Goal: Transaction & Acquisition: Purchase product/service

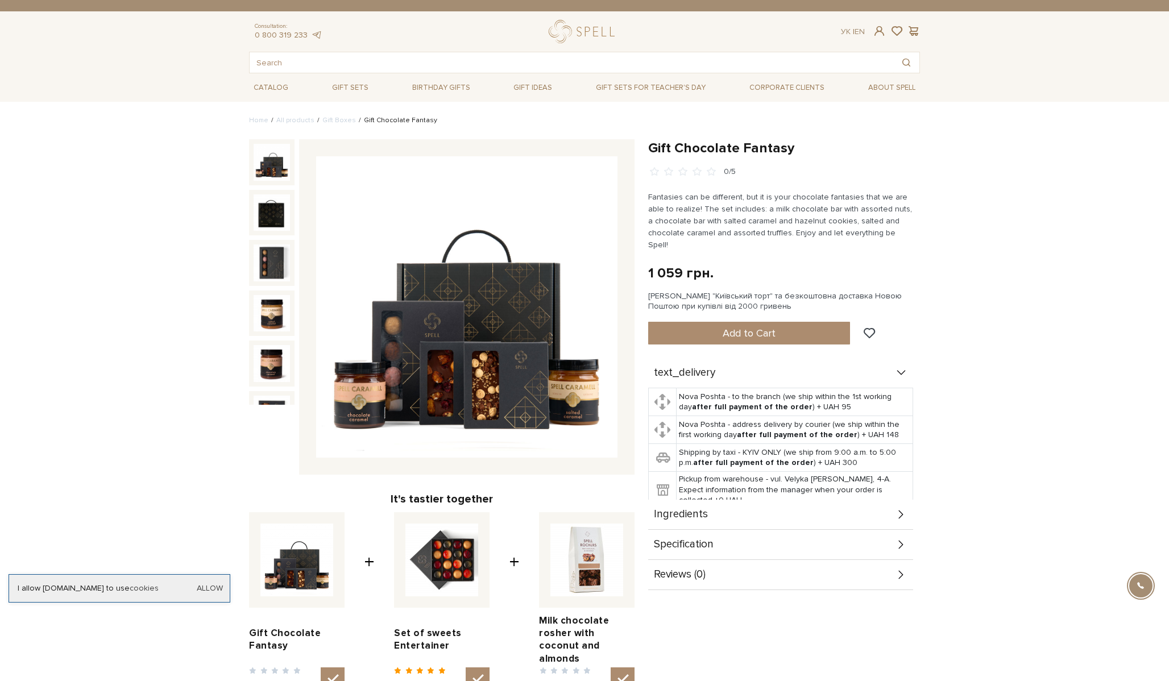
click at [457, 373] on img at bounding box center [466, 306] width 301 height 301
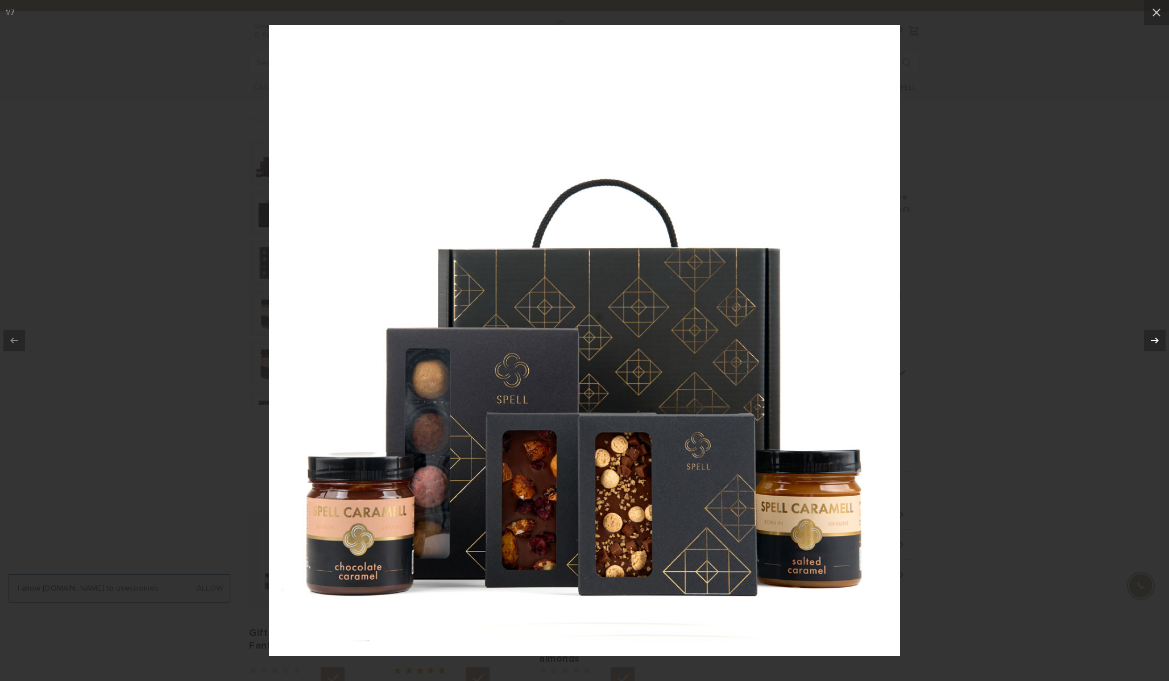
click at [1152, 344] on icon at bounding box center [1155, 341] width 14 height 14
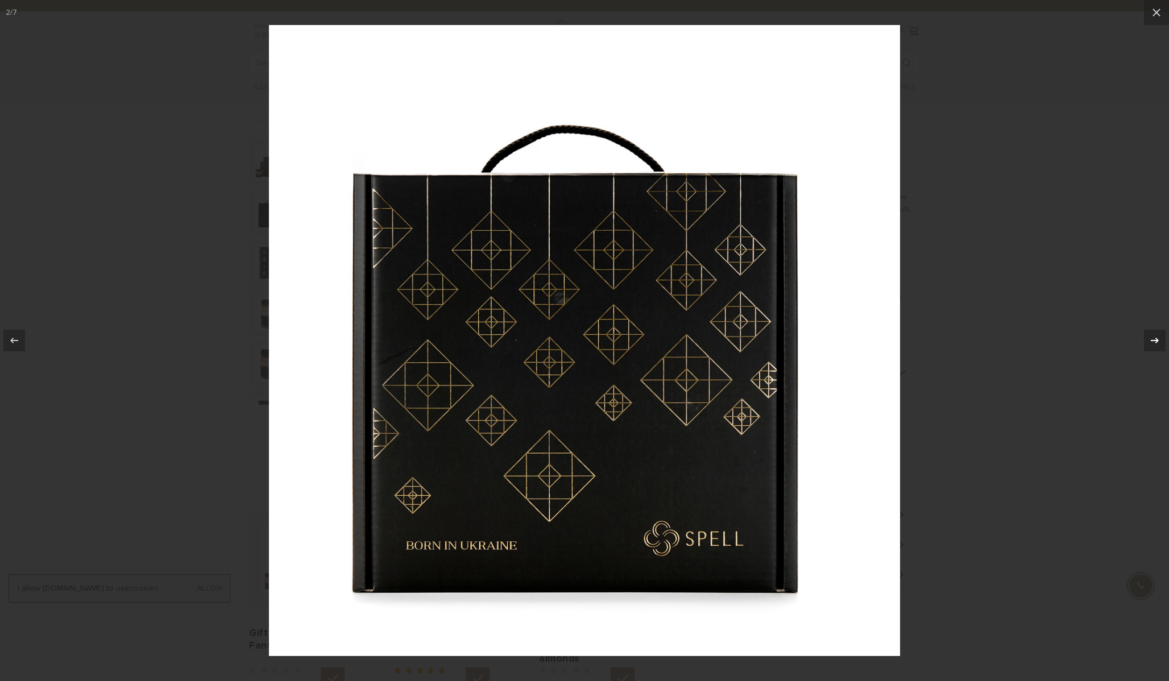
click at [1153, 344] on icon at bounding box center [1155, 341] width 14 height 14
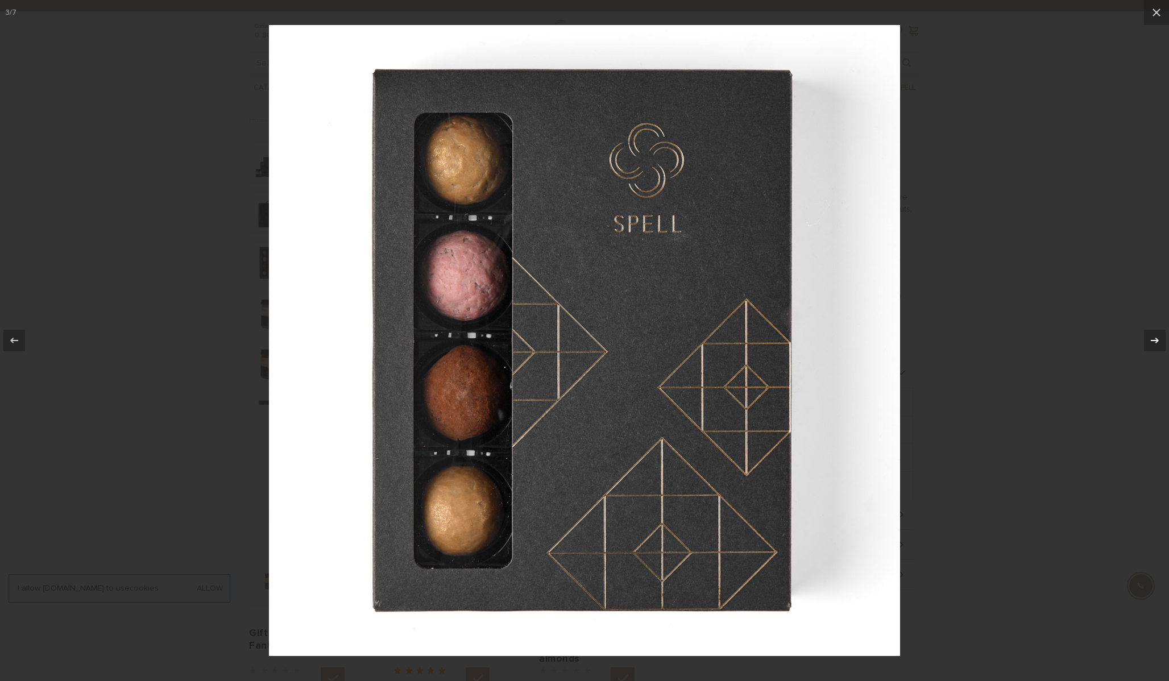
click at [1153, 344] on icon at bounding box center [1155, 341] width 14 height 14
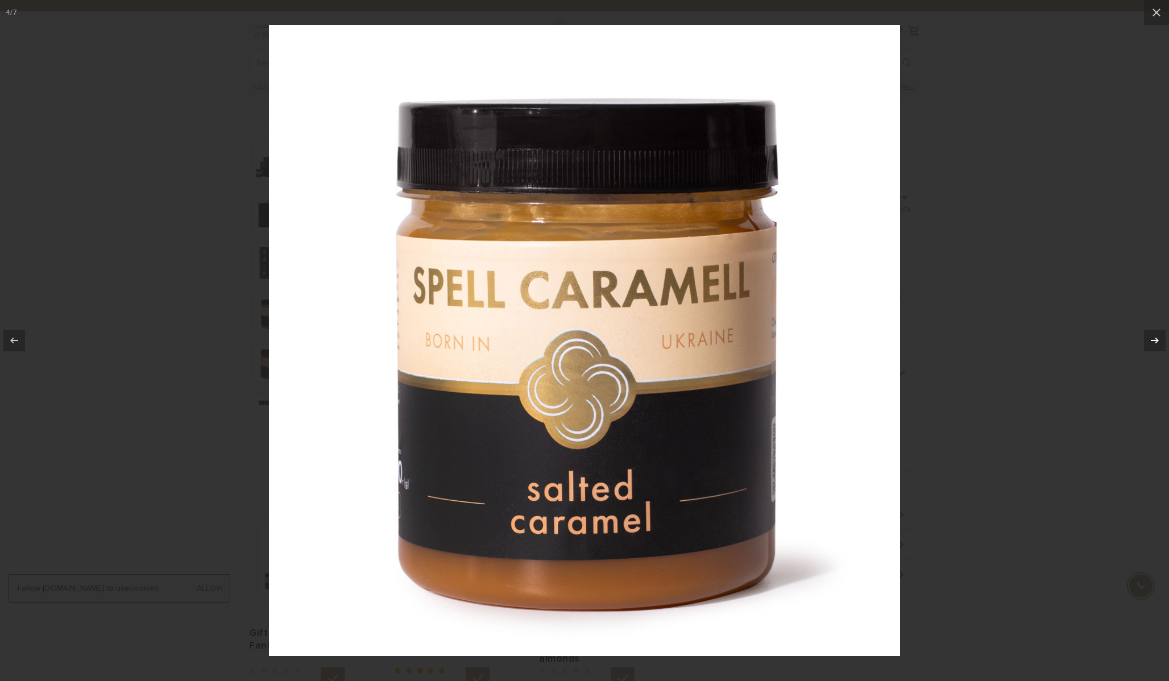
click at [1153, 344] on icon at bounding box center [1155, 341] width 14 height 14
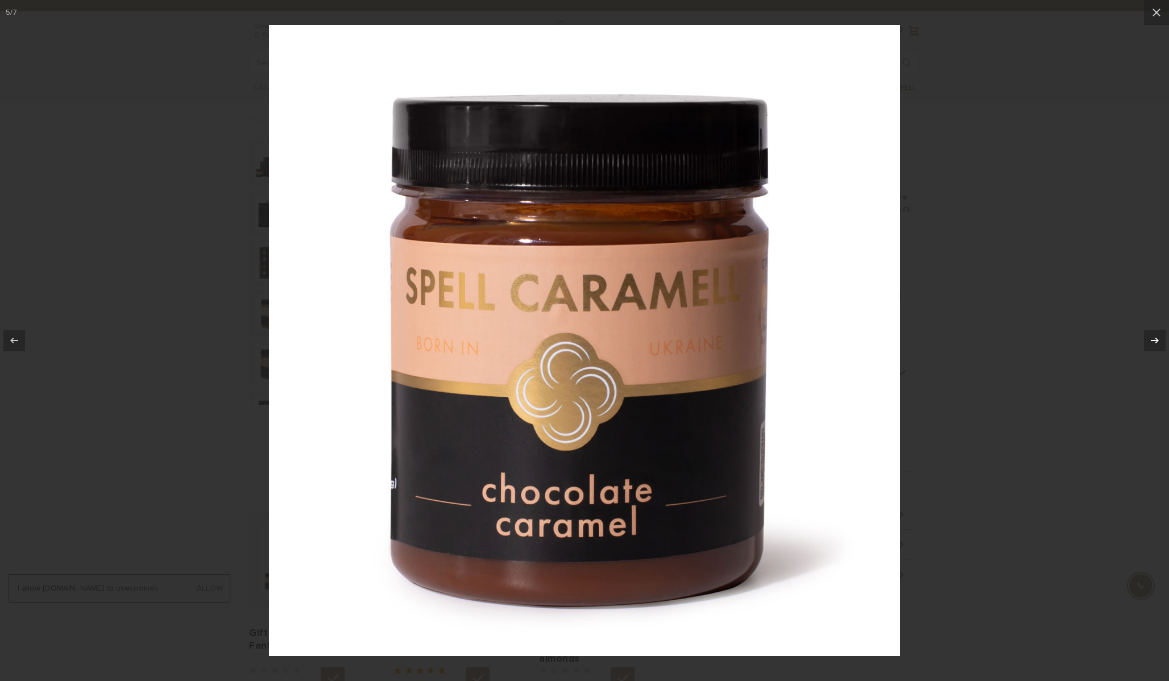
click at [1153, 344] on icon at bounding box center [1155, 341] width 14 height 14
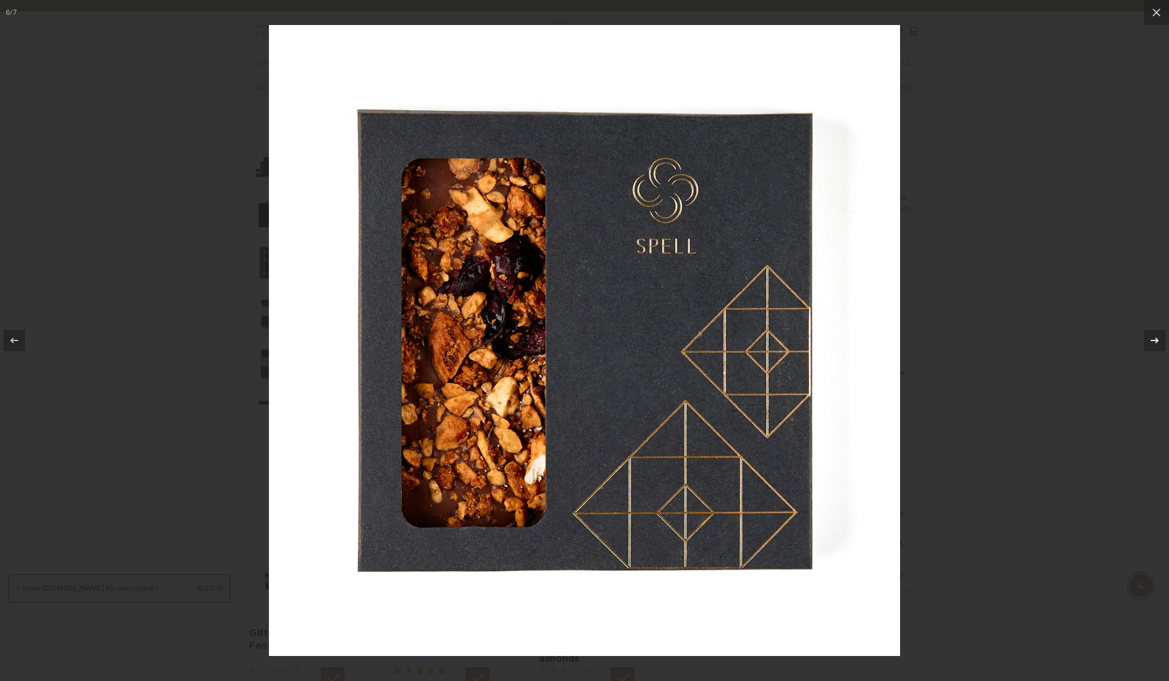
click at [1153, 344] on icon at bounding box center [1155, 341] width 14 height 14
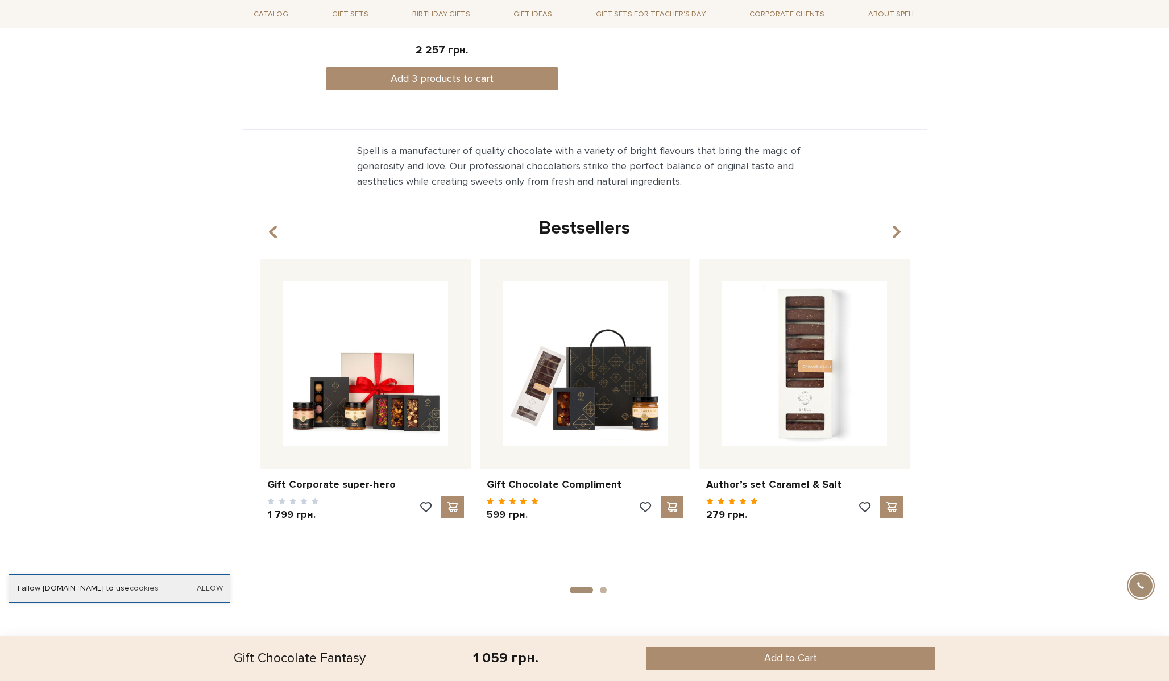
scroll to position [678, 0]
click at [898, 222] on icon "button" at bounding box center [897, 231] width 10 height 19
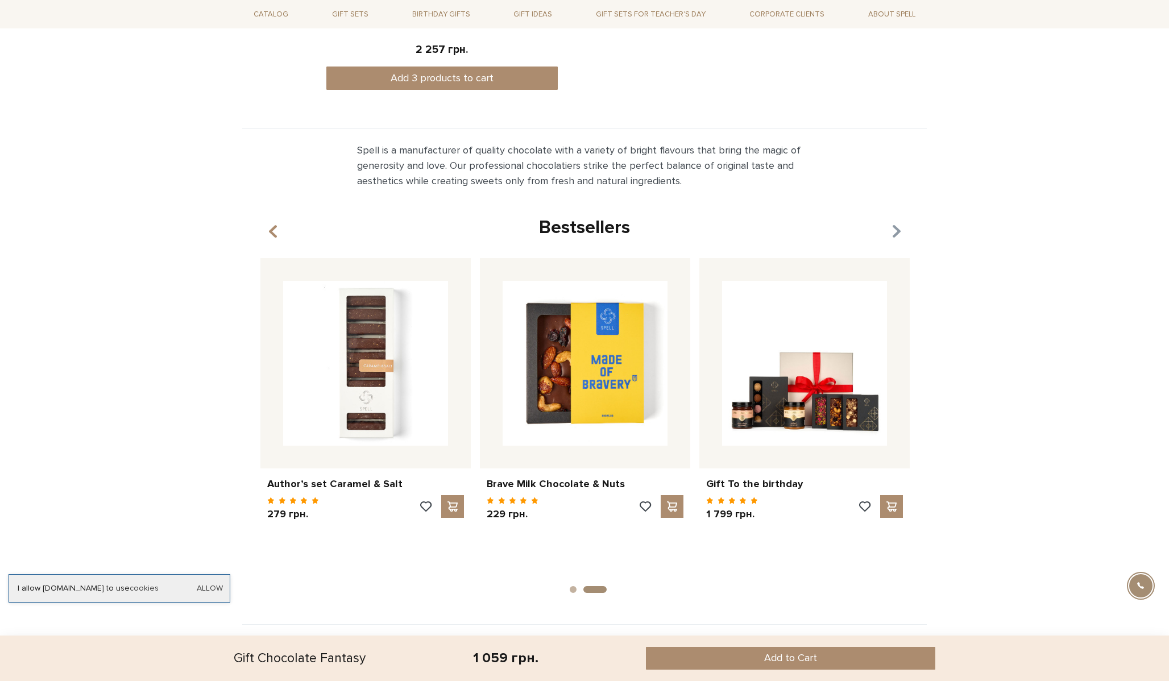
click at [898, 222] on icon "button" at bounding box center [897, 231] width 10 height 19
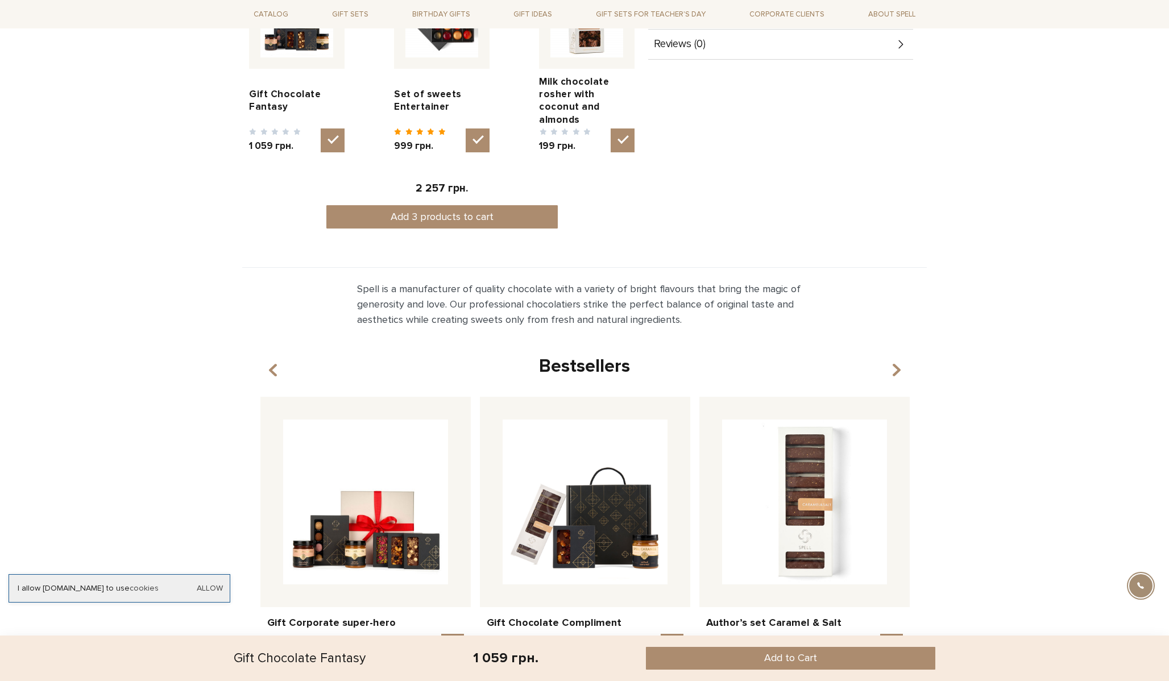
scroll to position [553, 0]
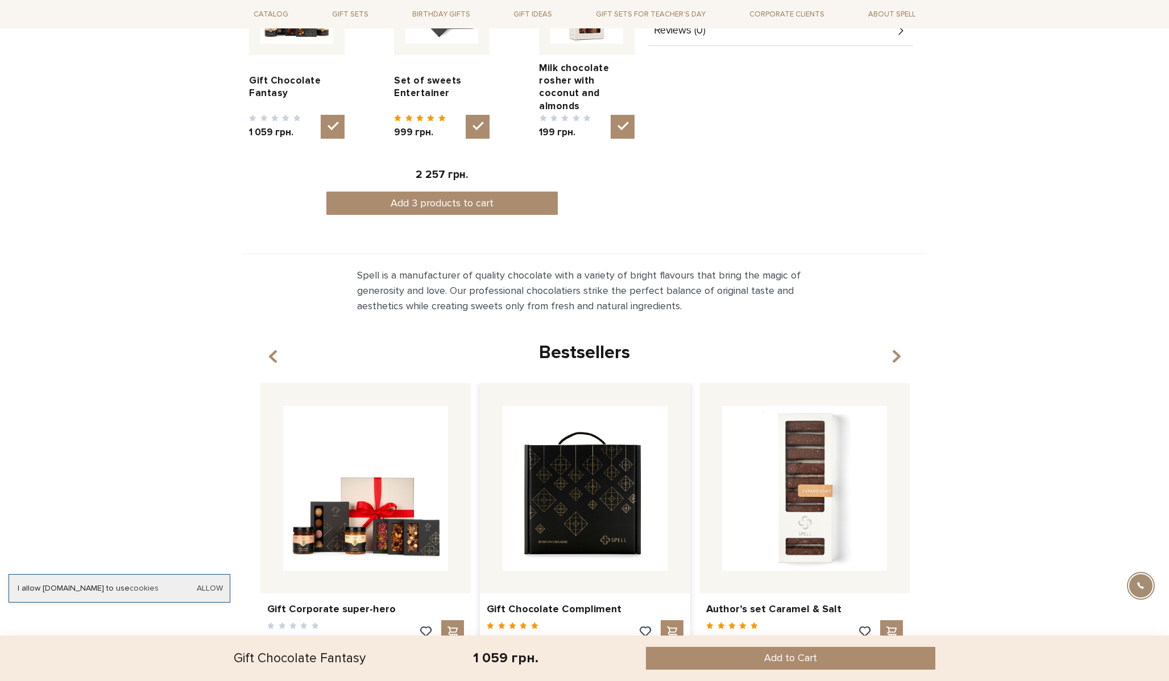
click at [621, 479] on img at bounding box center [585, 488] width 165 height 165
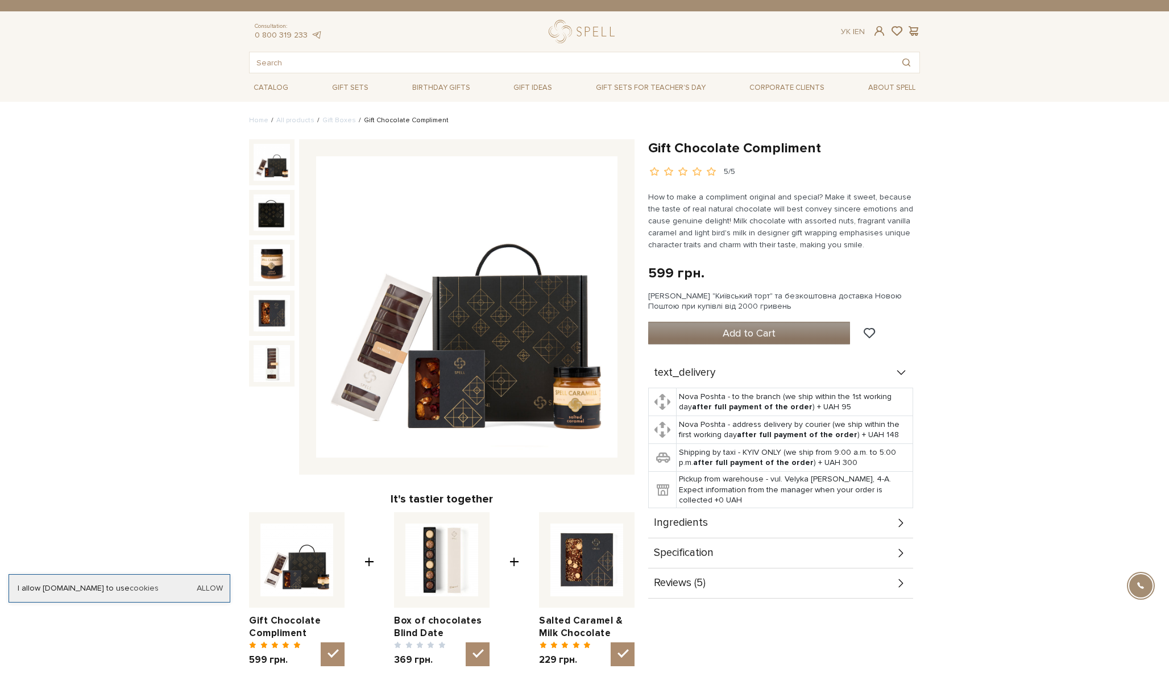
click at [750, 333] on span "Add to Cart" at bounding box center [749, 333] width 53 height 13
click at [751, 276] on div at bounding box center [584, 340] width 1169 height 681
drag, startPoint x: 652, startPoint y: 273, endPoint x: 676, endPoint y: 275, distance: 24.6
click at [676, 275] on div "599 грн." at bounding box center [676, 273] width 56 height 18
